Goal: Transaction & Acquisition: Purchase product/service

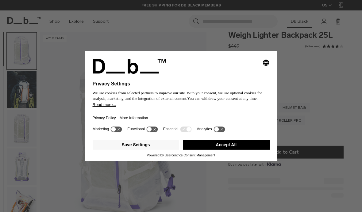
click at [210, 147] on button "Accept All" at bounding box center [226, 145] width 87 height 10
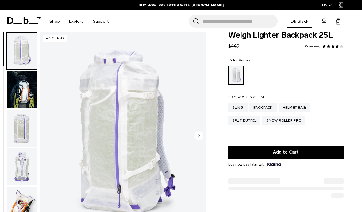
click at [18, 20] on icon at bounding box center [24, 20] width 34 height 7
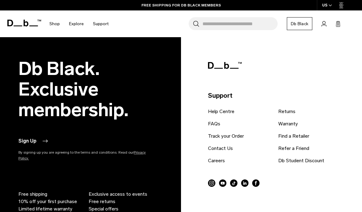
scroll to position [1065, 0]
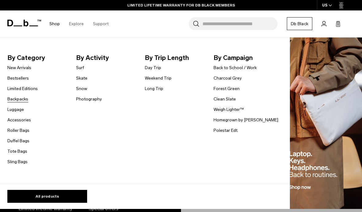
click at [23, 99] on link "Backpacks" at bounding box center [17, 99] width 21 height 6
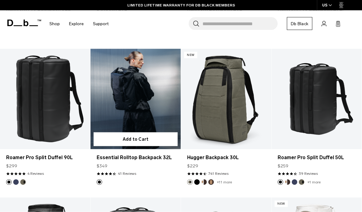
scroll to position [690, 0]
click at [145, 100] on link "Essential Rolltop Backpack 32L" at bounding box center [136, 99] width 90 height 100
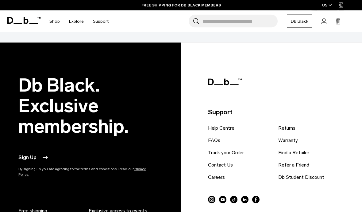
scroll to position [1717, 0]
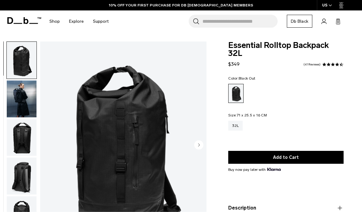
scroll to position [26, 0]
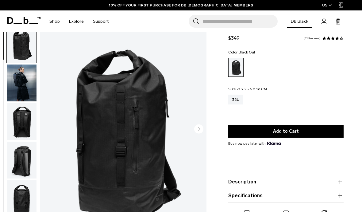
click at [200, 130] on circle "Next slide" at bounding box center [198, 128] width 9 height 9
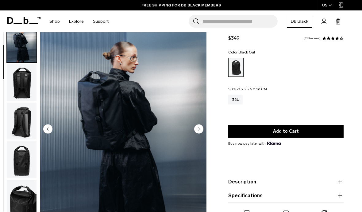
click at [200, 130] on circle "Next slide" at bounding box center [198, 128] width 9 height 9
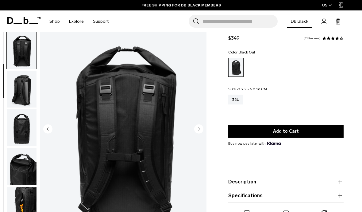
scroll to position [78, 0]
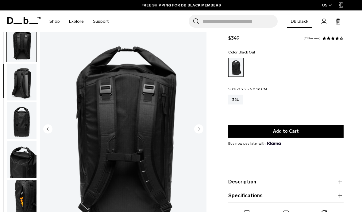
click at [200, 130] on html "Skip to content BUY NOW, PAY LATER WITH [PERSON_NAME] 10% OFF YOUR FIRST PURCHA…" at bounding box center [181, 80] width 362 height 212
click at [200, 131] on circle "Next slide" at bounding box center [198, 128] width 9 height 9
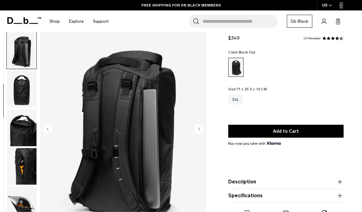
scroll to position [117, 0]
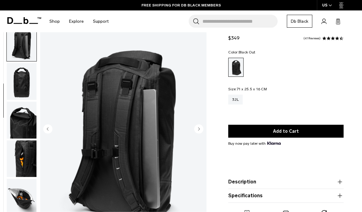
click at [200, 130] on circle "Next slide" at bounding box center [198, 128] width 9 height 9
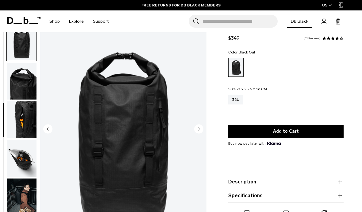
click at [200, 130] on circle "Next slide" at bounding box center [198, 128] width 9 height 9
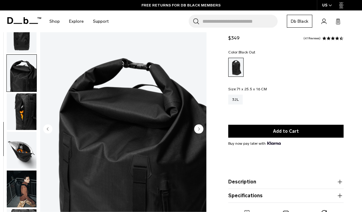
scroll to position [182, 0]
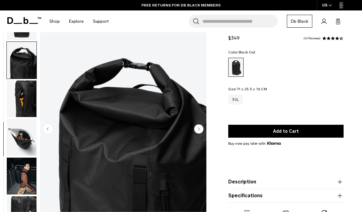
click at [200, 130] on circle "Next slide" at bounding box center [198, 128] width 9 height 9
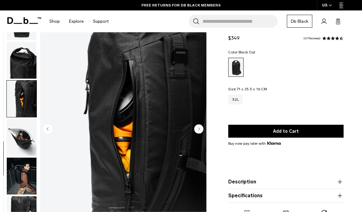
click at [200, 130] on circle "Next slide" at bounding box center [198, 128] width 9 height 9
